Goal: Information Seeking & Learning: Learn about a topic

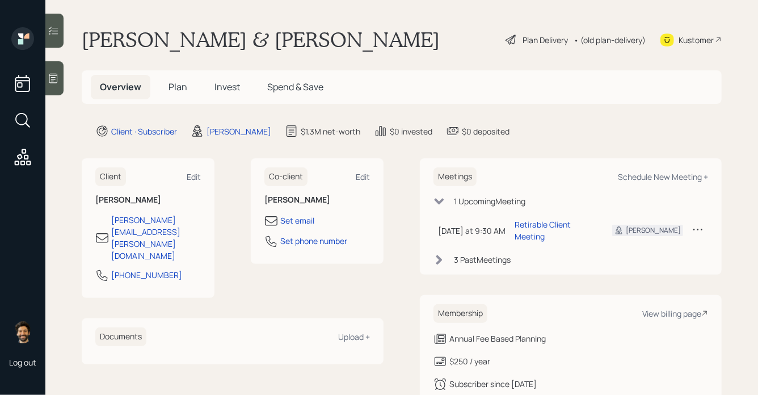
click at [606, 36] on div "• (old plan-delivery)" at bounding box center [609, 40] width 72 height 12
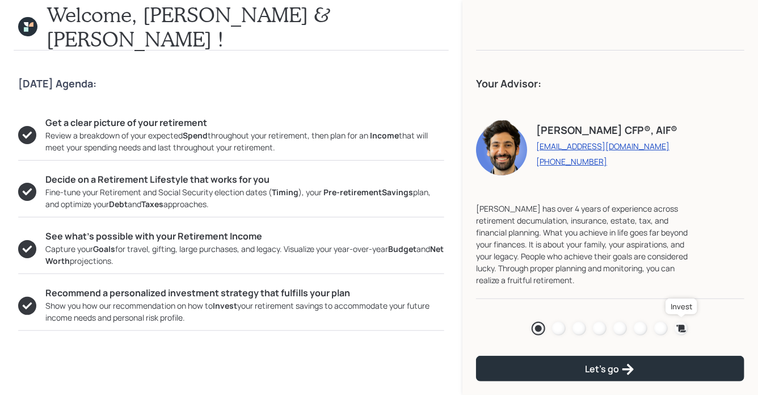
click at [686, 329] on icon at bounding box center [680, 328] width 11 height 11
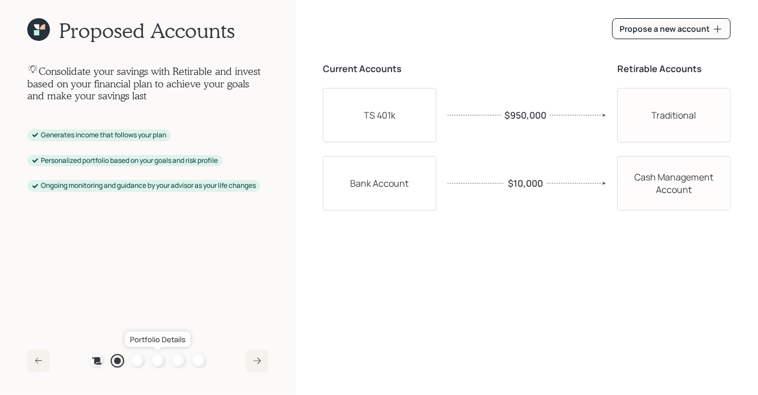
click at [157, 363] on div at bounding box center [158, 361] width 14 height 14
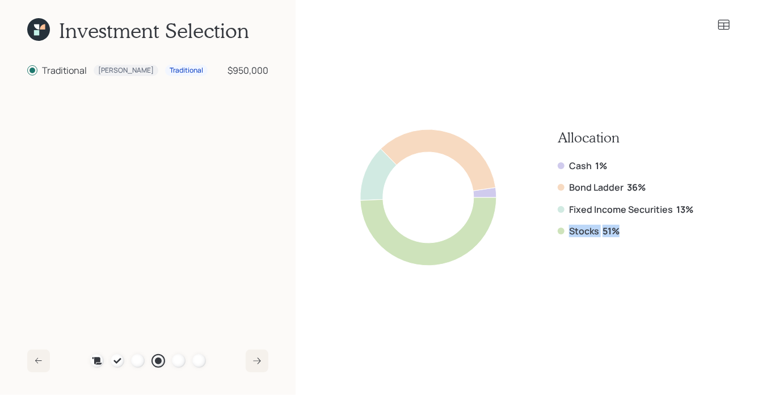
drag, startPoint x: 623, startPoint y: 232, endPoint x: 560, endPoint y: 231, distance: 63.5
click at [560, 231] on div "Stocks 51%" at bounding box center [625, 231] width 136 height 12
drag, startPoint x: 568, startPoint y: 188, endPoint x: 653, endPoint y: 187, distance: 85.6
click at [653, 187] on div "Bond Ladder 36%" at bounding box center [625, 187] width 136 height 12
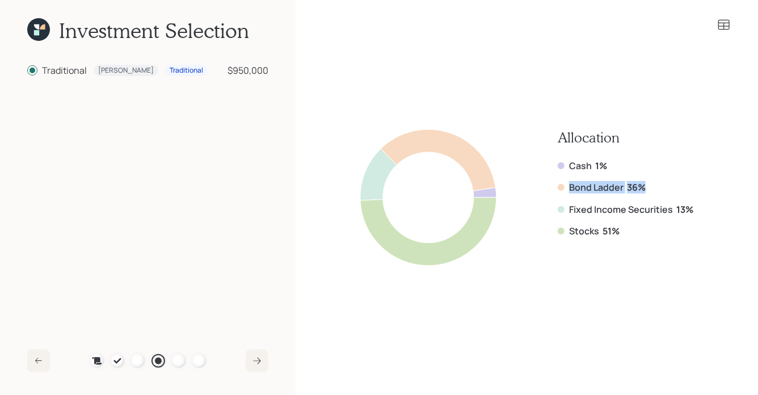
drag, startPoint x: 567, startPoint y: 188, endPoint x: 648, endPoint y: 189, distance: 81.1
click at [648, 189] on div "Bond Ladder 36%" at bounding box center [625, 187] width 136 height 12
drag, startPoint x: 692, startPoint y: 209, endPoint x: 560, endPoint y: 188, distance: 133.7
click at [560, 188] on div "Cash 1% Bond Ladder 36% Fixed Income Securities 13% Stocks 51%" at bounding box center [625, 198] width 136 height 78
click at [622, 232] on div "Stocks 51%" at bounding box center [625, 231] width 136 height 12
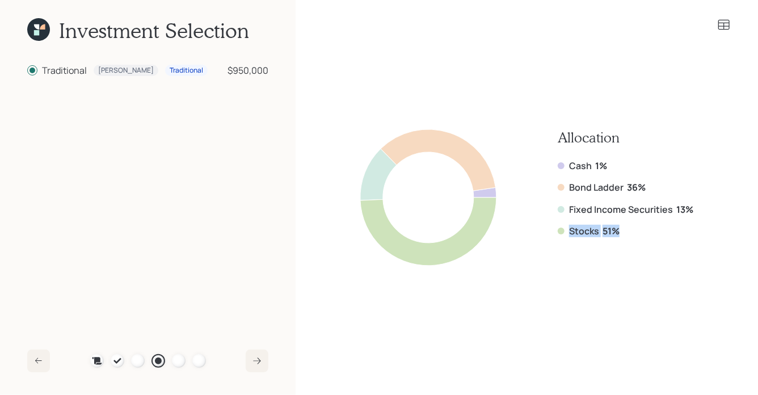
drag, startPoint x: 622, startPoint y: 232, endPoint x: 565, endPoint y: 235, distance: 56.8
click at [565, 235] on div "Stocks 51%" at bounding box center [625, 231] width 136 height 12
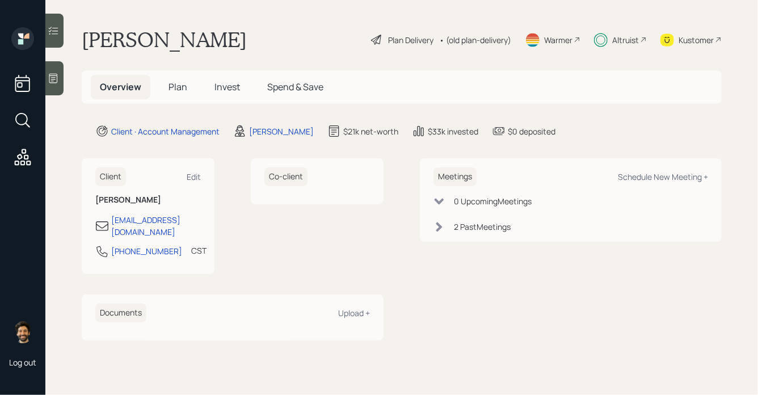
click at [176, 91] on span "Plan" at bounding box center [177, 87] width 19 height 12
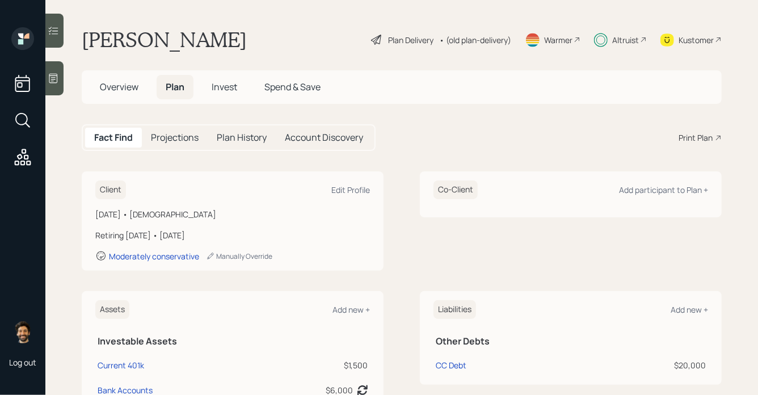
click at [225, 85] on span "Invest" at bounding box center [225, 87] width 26 height 12
